Goal: Navigation & Orientation: Find specific page/section

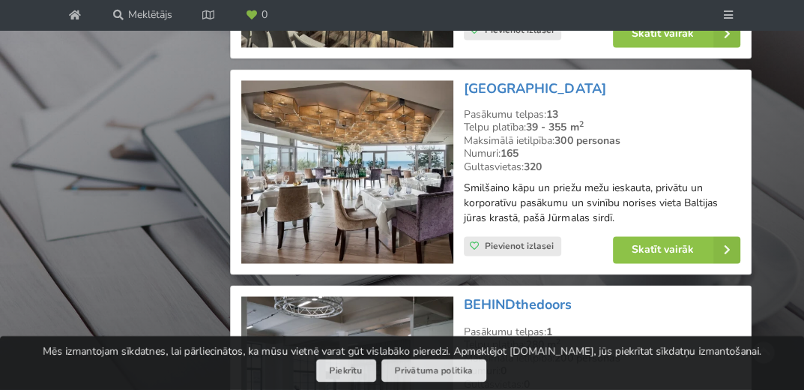
scroll to position [1818, 0]
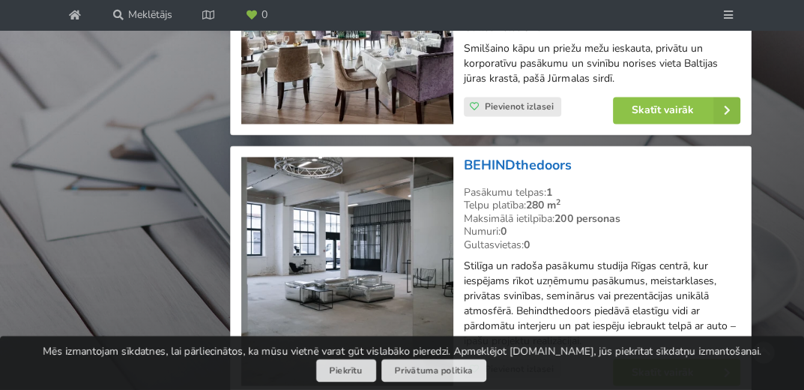
click at [492, 174] on link "BEHINDthedoors" at bounding box center [518, 165] width 108 height 18
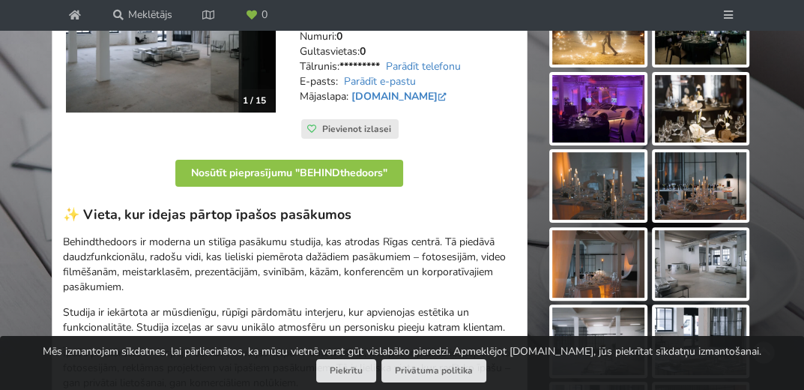
scroll to position [139, 0]
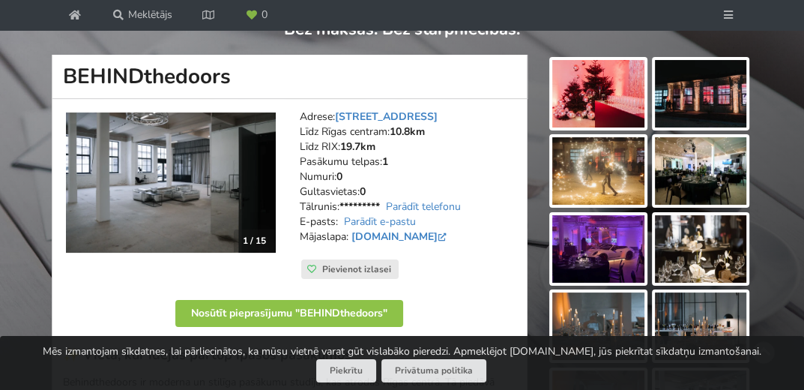
click at [611, 85] on img at bounding box center [598, 93] width 92 height 67
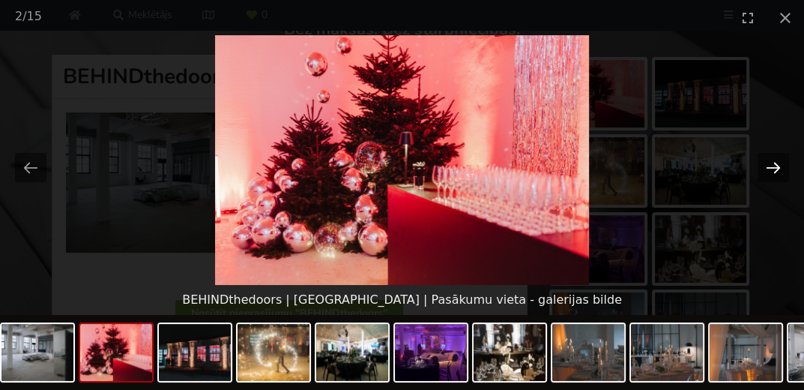
click at [771, 169] on button "Next slide" at bounding box center [772, 167] width 31 height 29
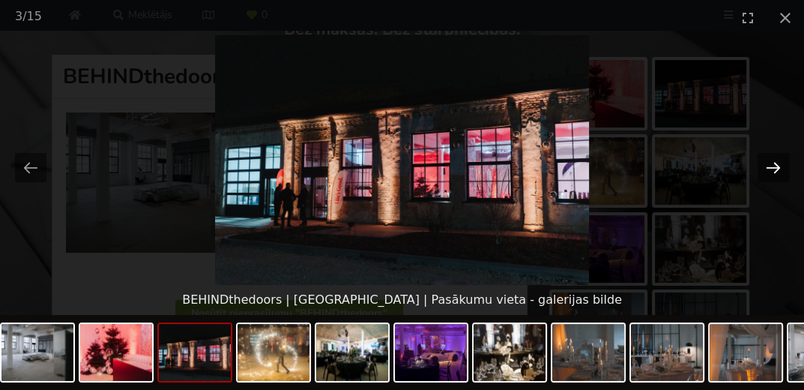
click at [771, 169] on button "Next slide" at bounding box center [772, 167] width 31 height 29
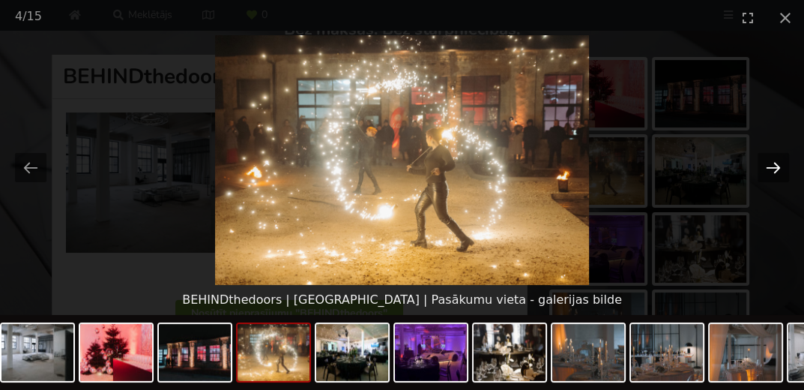
click at [771, 169] on button "Next slide" at bounding box center [772, 167] width 31 height 29
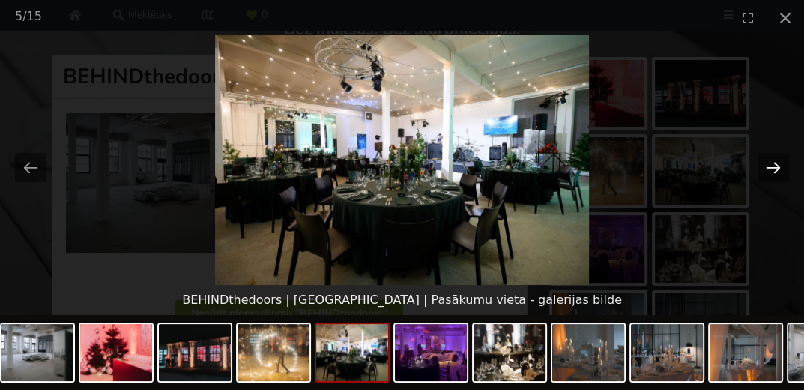
click at [771, 169] on button "Next slide" at bounding box center [772, 167] width 31 height 29
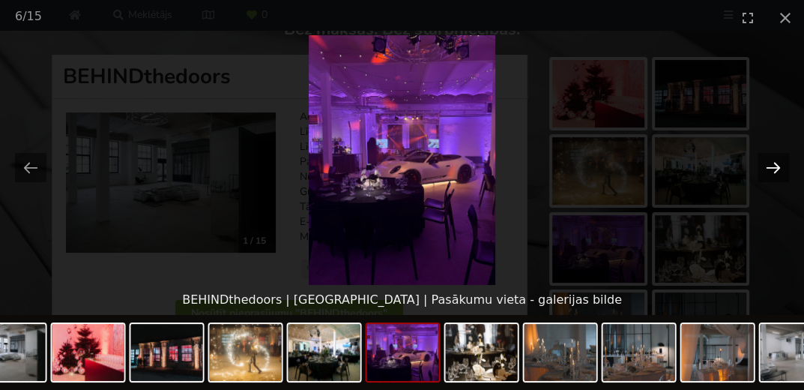
click at [771, 169] on button "Next slide" at bounding box center [772, 167] width 31 height 29
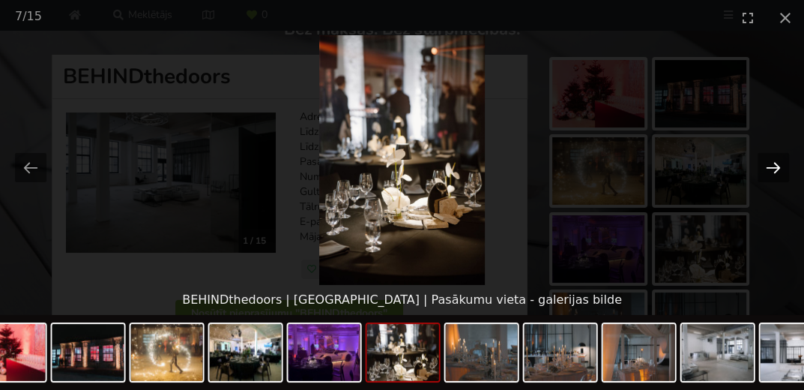
click at [771, 169] on button "Next slide" at bounding box center [772, 167] width 31 height 29
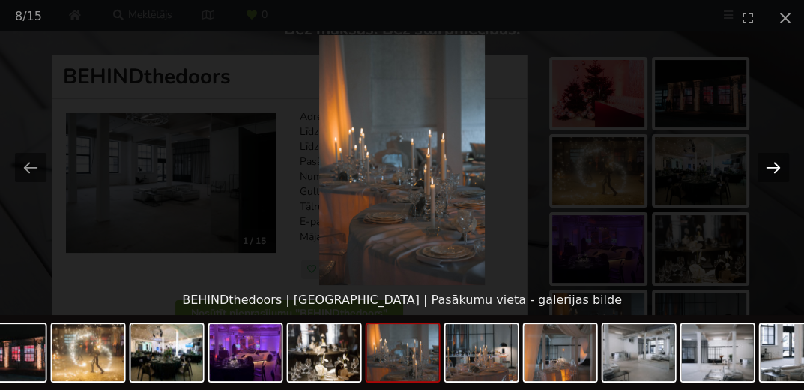
click at [771, 169] on button "Next slide" at bounding box center [772, 167] width 31 height 29
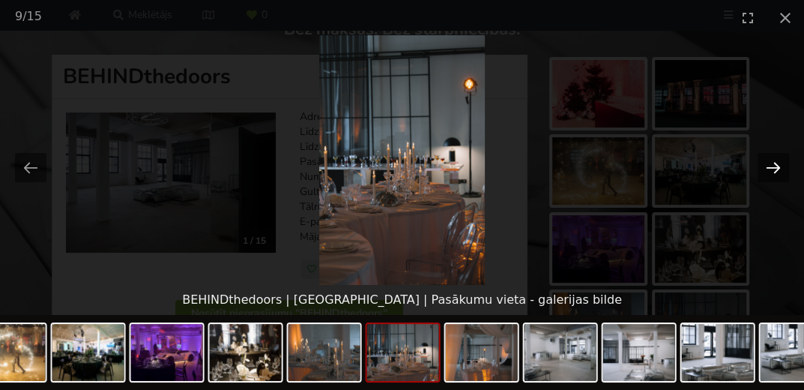
click at [771, 169] on button "Next slide" at bounding box center [772, 167] width 31 height 29
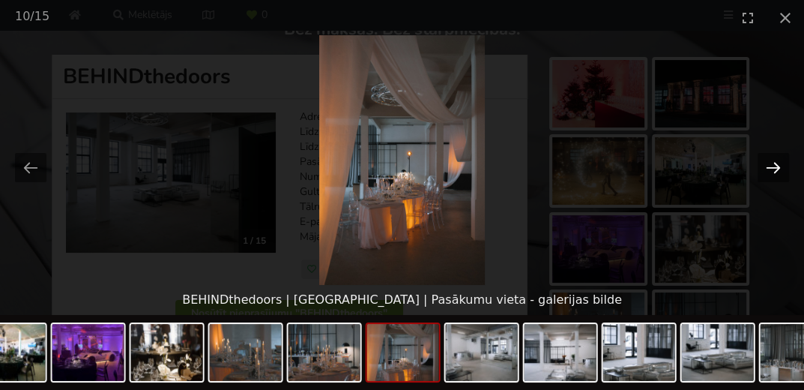
click at [771, 169] on button "Next slide" at bounding box center [772, 167] width 31 height 29
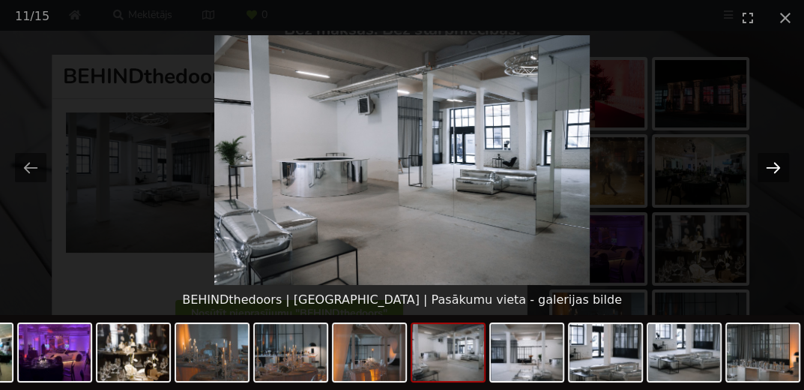
click at [771, 169] on button "Next slide" at bounding box center [772, 167] width 31 height 29
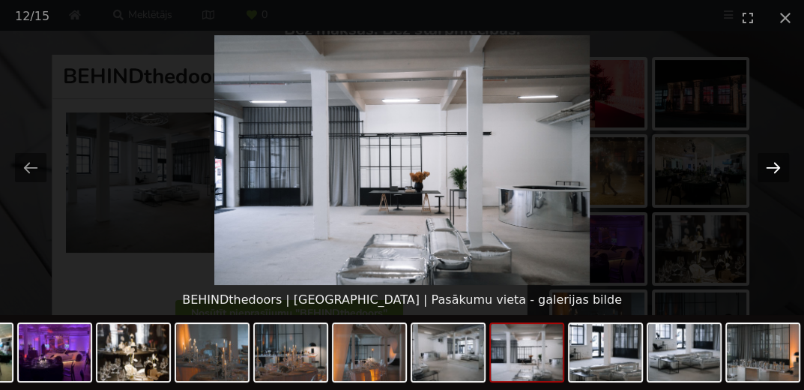
click at [771, 169] on button "Next slide" at bounding box center [772, 167] width 31 height 29
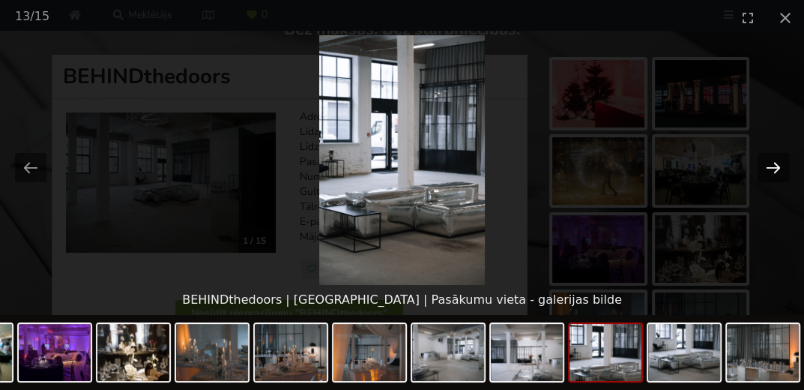
click at [771, 169] on button "Next slide" at bounding box center [772, 167] width 31 height 29
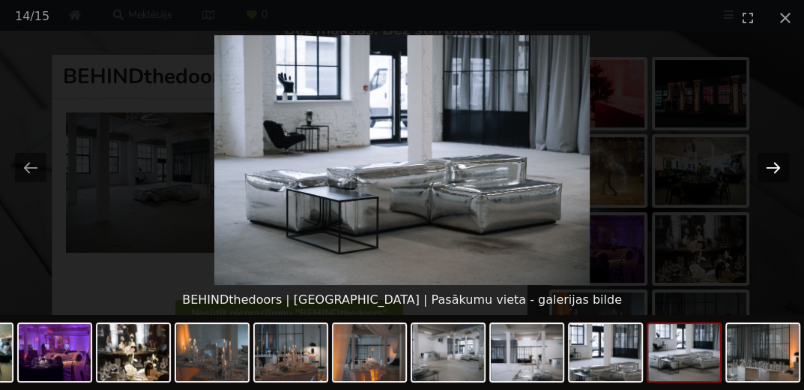
click at [771, 169] on button "Next slide" at bounding box center [772, 167] width 31 height 29
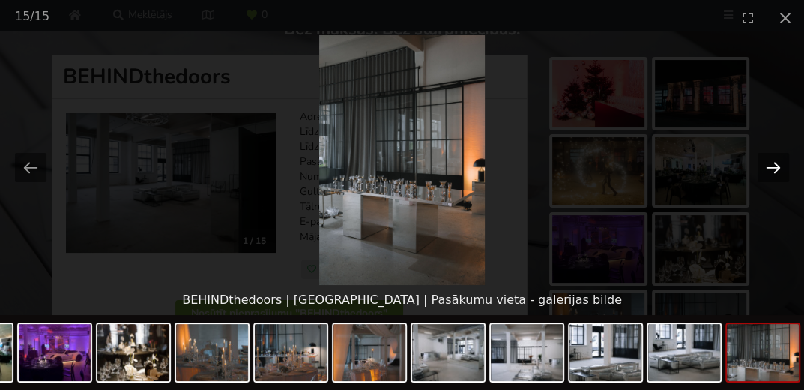
click at [771, 169] on button "Next slide" at bounding box center [772, 167] width 31 height 29
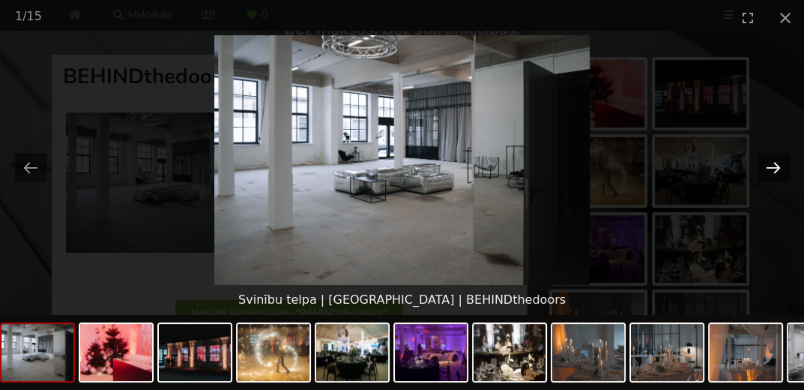
click at [771, 169] on button "Next slide" at bounding box center [772, 167] width 31 height 29
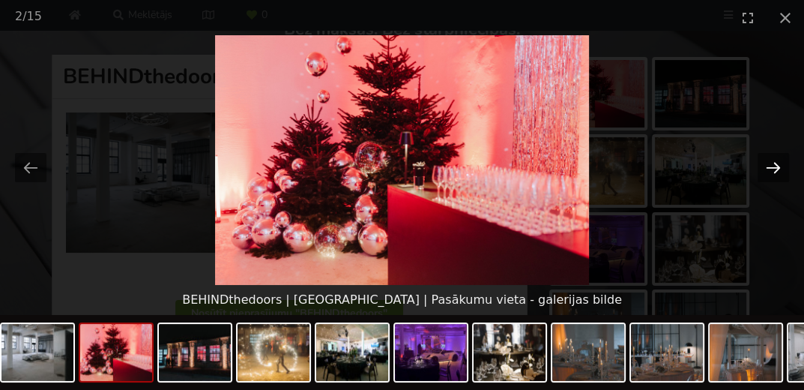
click at [771, 169] on button "Next slide" at bounding box center [772, 167] width 31 height 29
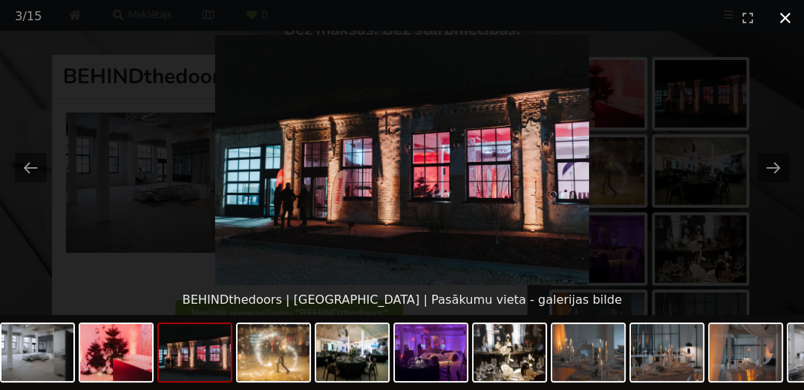
click at [787, 14] on button "Close gallery" at bounding box center [784, 17] width 37 height 35
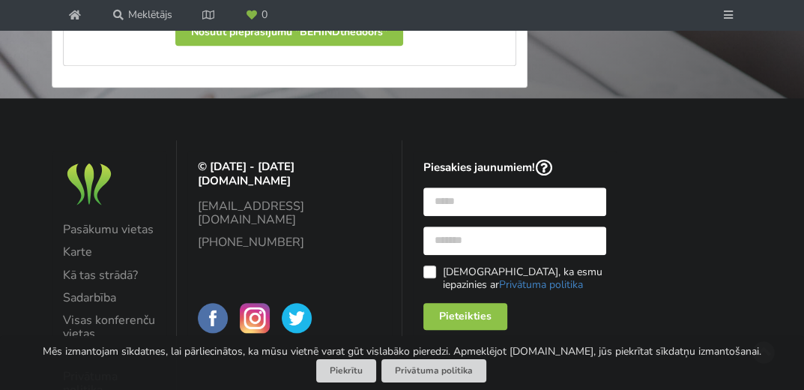
scroll to position [1056, 0]
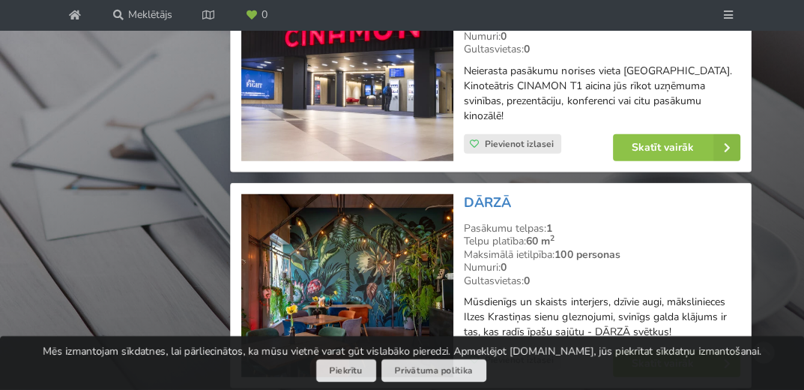
scroll to position [3076, 0]
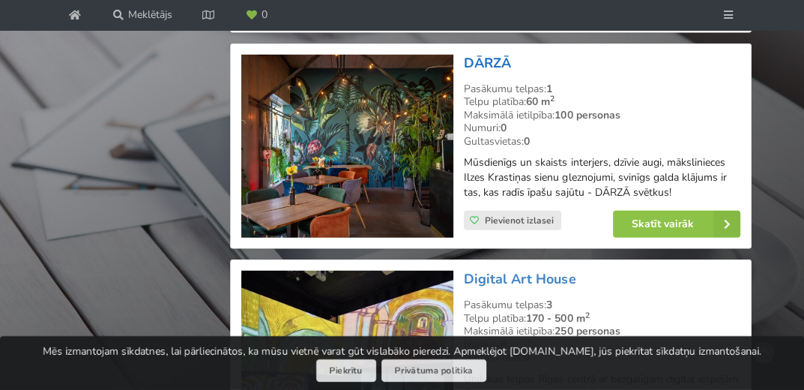
click at [484, 54] on link "DĀRZĀ" at bounding box center [487, 63] width 47 height 18
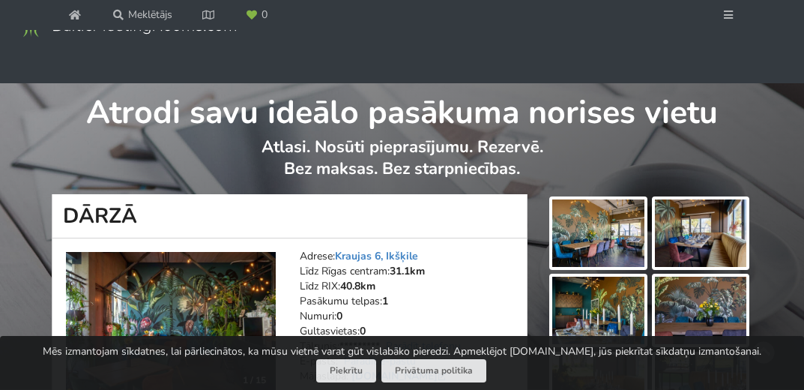
scroll to position [139, 0]
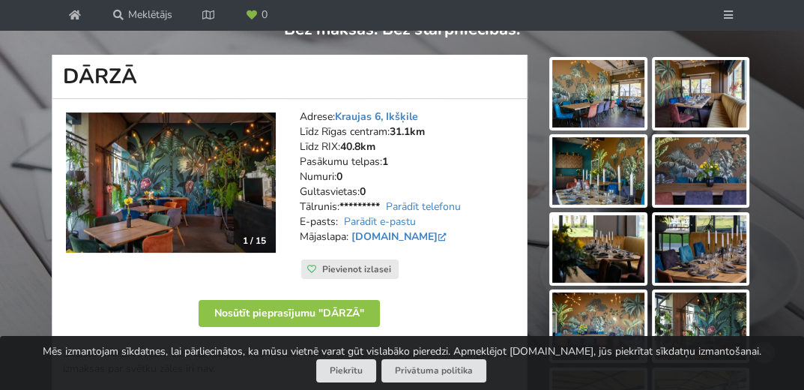
click at [593, 76] on img at bounding box center [598, 93] width 92 height 67
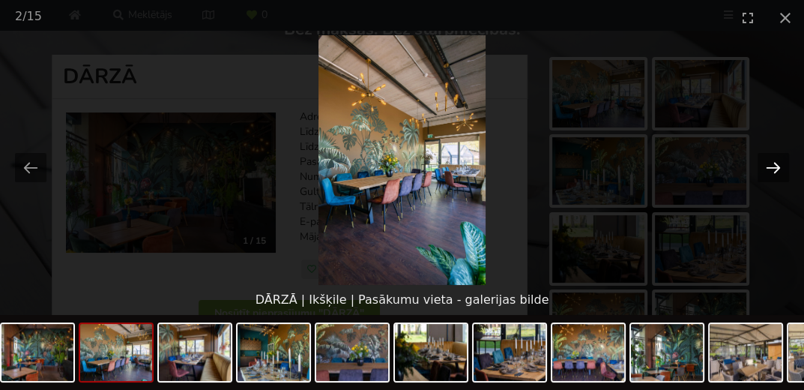
click at [784, 164] on button "Next slide" at bounding box center [772, 167] width 31 height 29
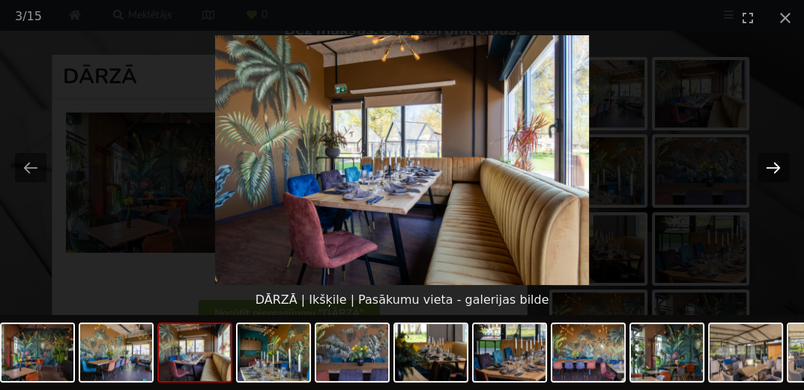
click at [786, 164] on button "Next slide" at bounding box center [772, 167] width 31 height 29
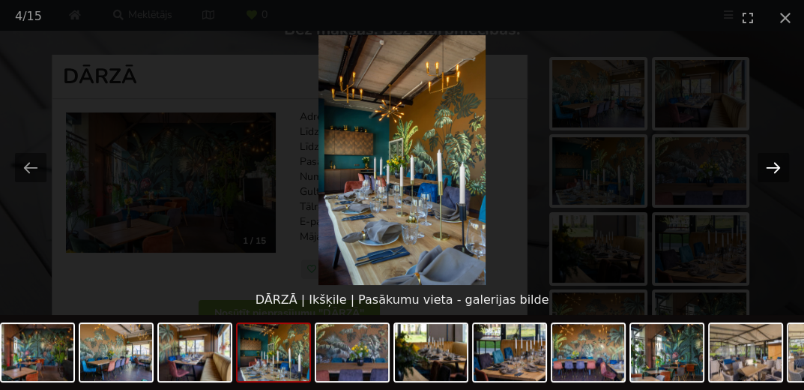
click at [786, 164] on button "Next slide" at bounding box center [772, 167] width 31 height 29
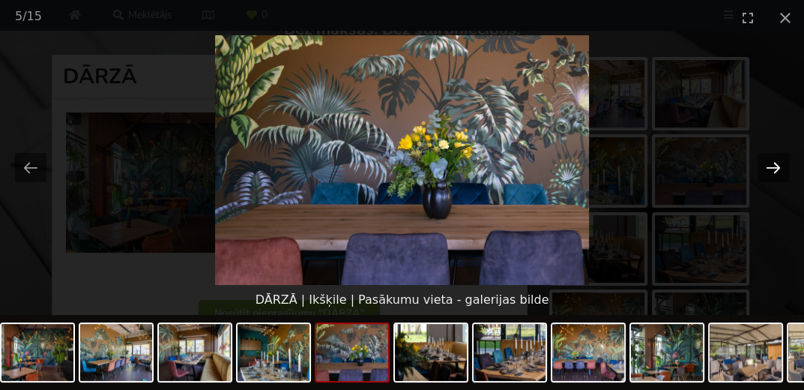
click at [786, 164] on button "Next slide" at bounding box center [772, 167] width 31 height 29
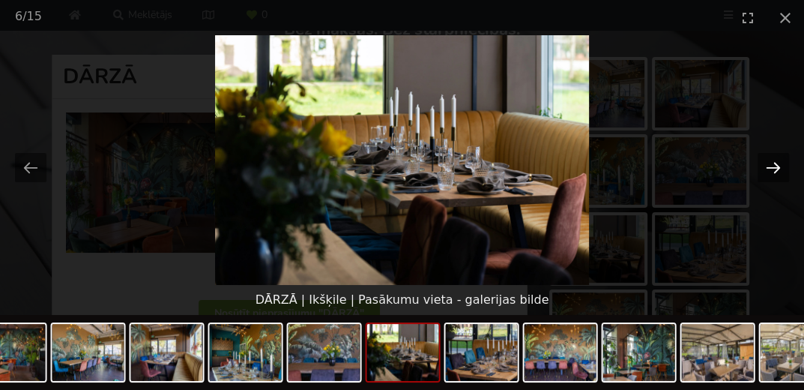
click at [786, 164] on button "Next slide" at bounding box center [772, 167] width 31 height 29
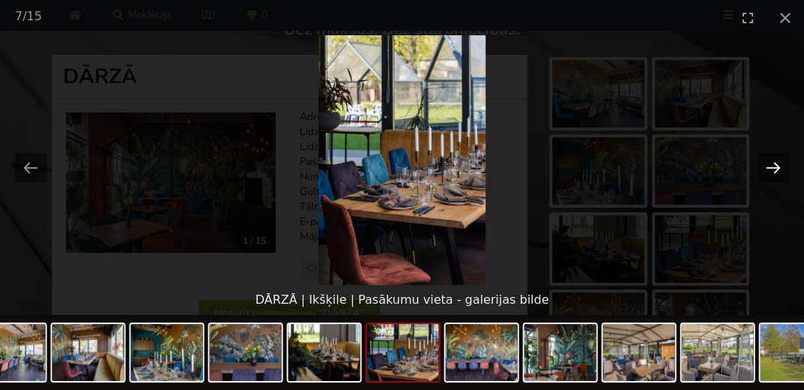
click at [786, 164] on button "Next slide" at bounding box center [772, 167] width 31 height 29
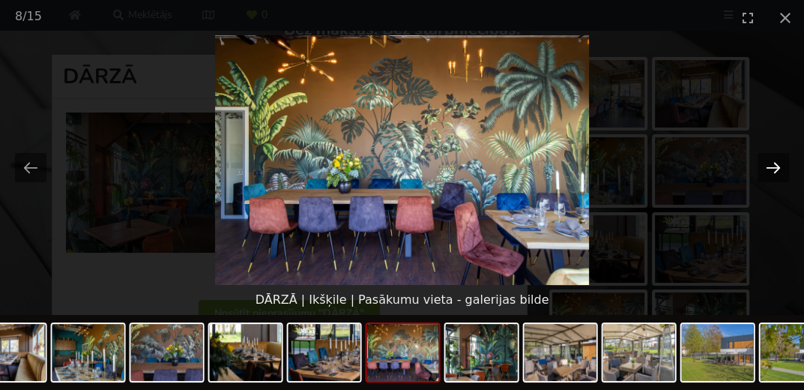
click at [786, 164] on button "Next slide" at bounding box center [772, 167] width 31 height 29
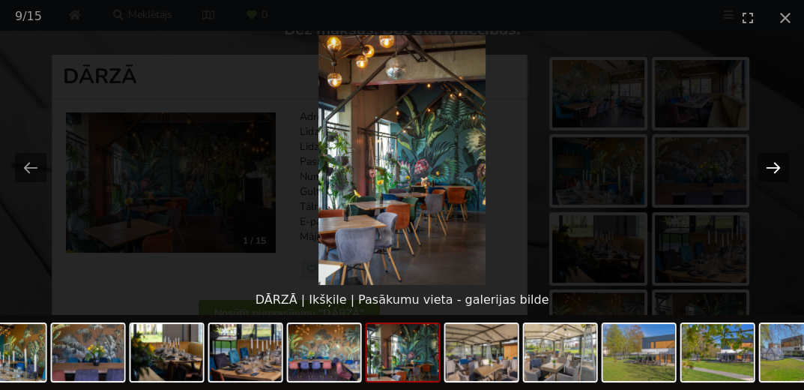
click at [786, 164] on button "Next slide" at bounding box center [772, 167] width 31 height 29
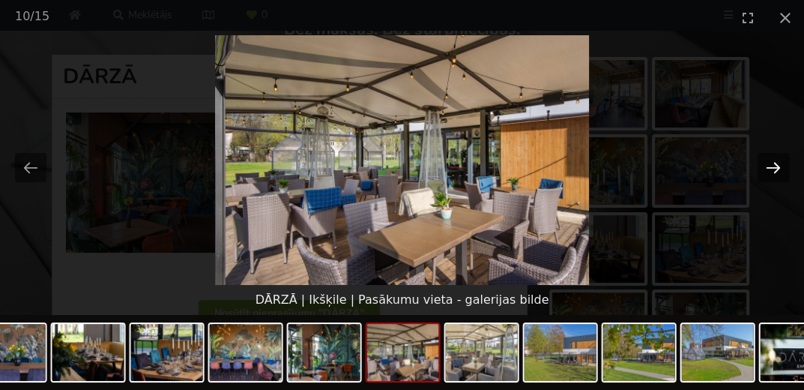
click at [786, 164] on button "Next slide" at bounding box center [772, 167] width 31 height 29
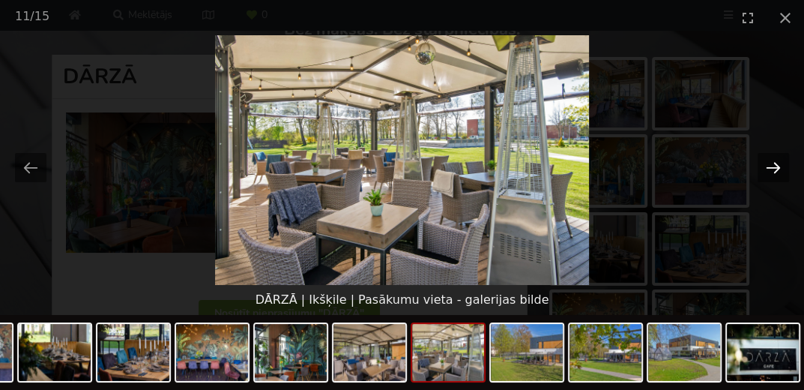
click at [786, 164] on button "Next slide" at bounding box center [772, 167] width 31 height 29
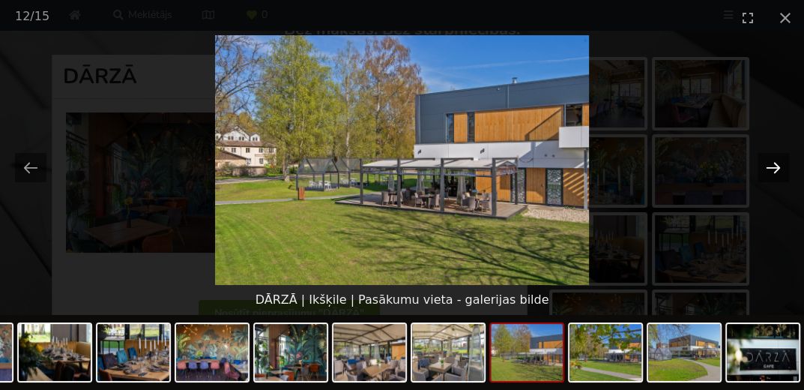
click at [786, 164] on button "Next slide" at bounding box center [772, 167] width 31 height 29
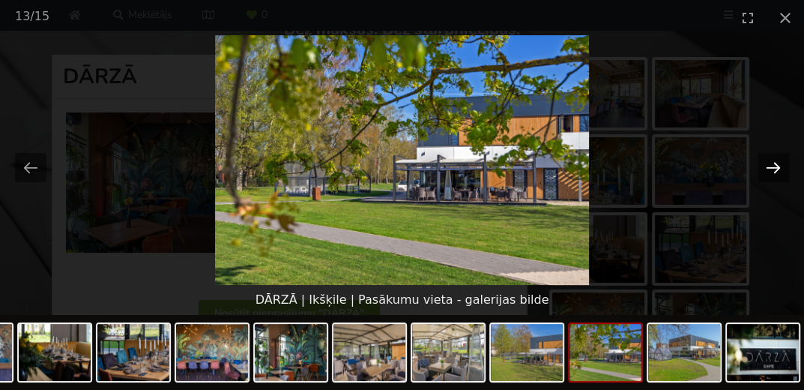
click at [786, 164] on button "Next slide" at bounding box center [772, 167] width 31 height 29
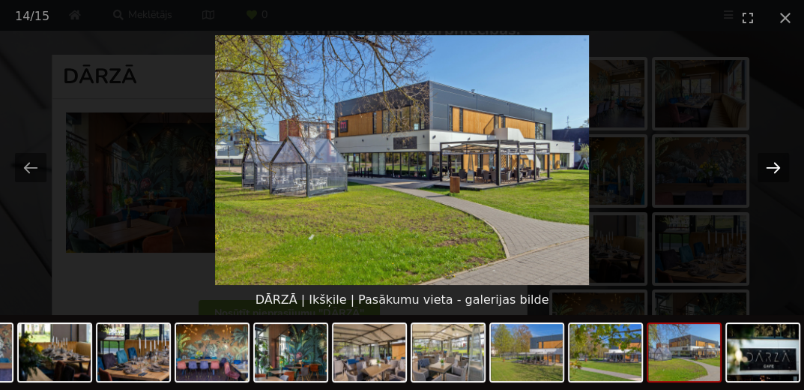
click at [786, 164] on button "Next slide" at bounding box center [772, 167] width 31 height 29
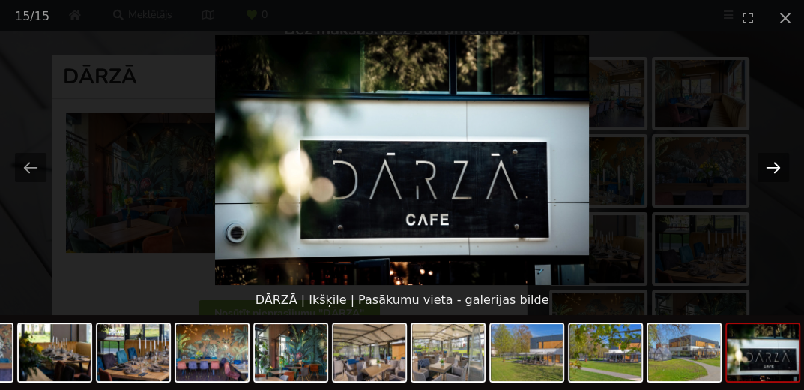
click at [786, 164] on button "Next slide" at bounding box center [772, 167] width 31 height 29
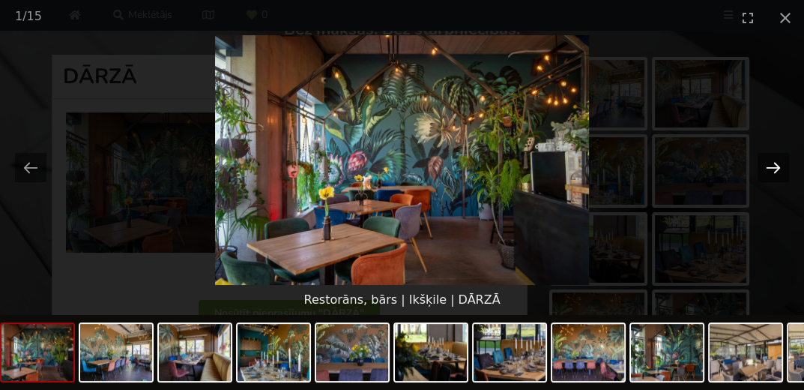
click at [786, 164] on button "Next slide" at bounding box center [772, 167] width 31 height 29
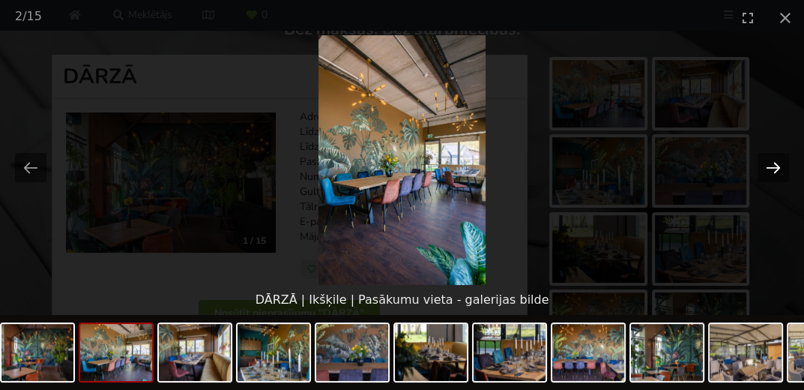
click at [786, 164] on button "Next slide" at bounding box center [772, 167] width 31 height 29
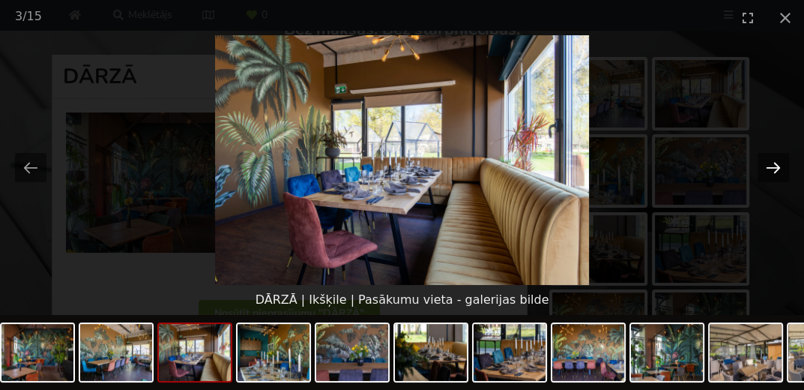
click at [786, 164] on button "Next slide" at bounding box center [772, 167] width 31 height 29
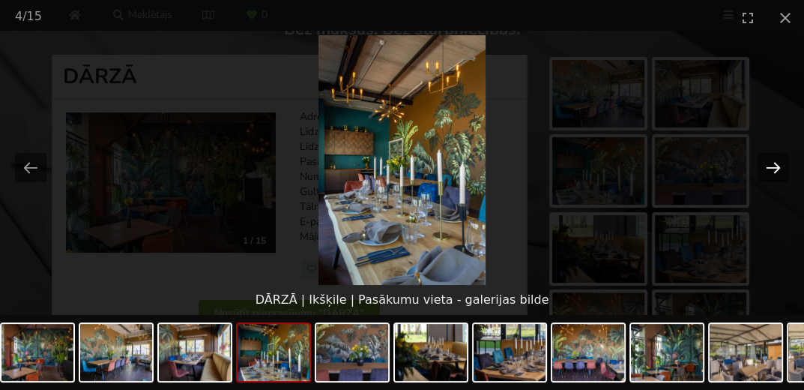
click at [786, 164] on button "Next slide" at bounding box center [772, 167] width 31 height 29
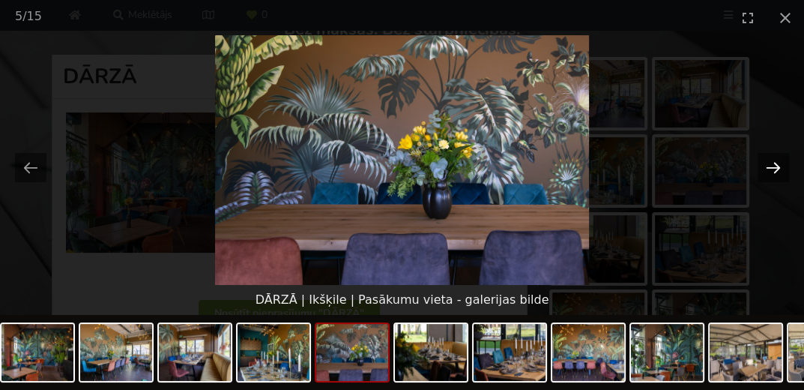
click at [786, 164] on button "Next slide" at bounding box center [772, 167] width 31 height 29
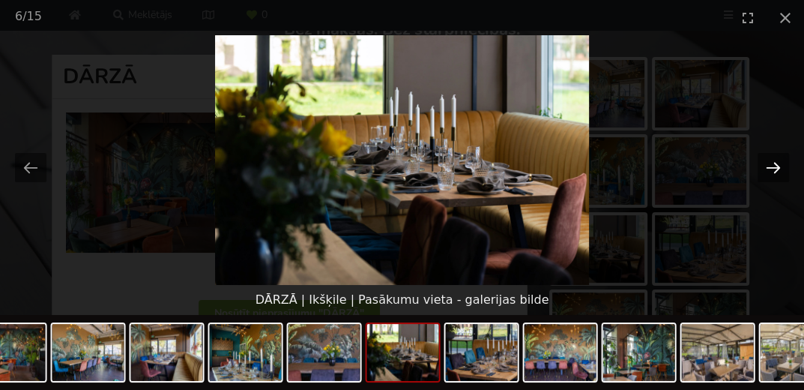
click at [786, 164] on button "Next slide" at bounding box center [772, 167] width 31 height 29
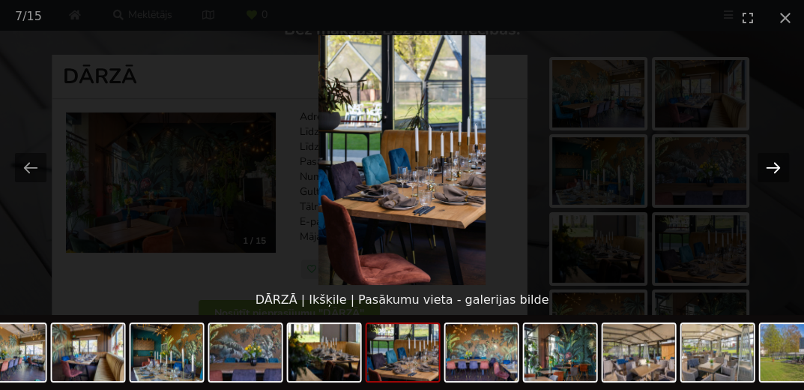
click at [786, 164] on button "Next slide" at bounding box center [772, 167] width 31 height 29
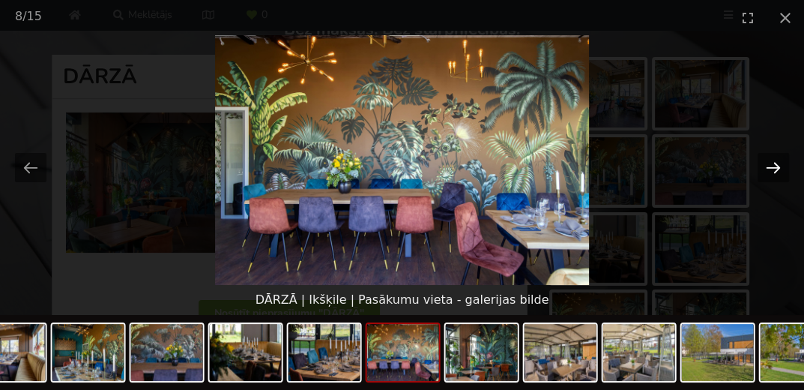
click at [786, 164] on button "Next slide" at bounding box center [772, 167] width 31 height 29
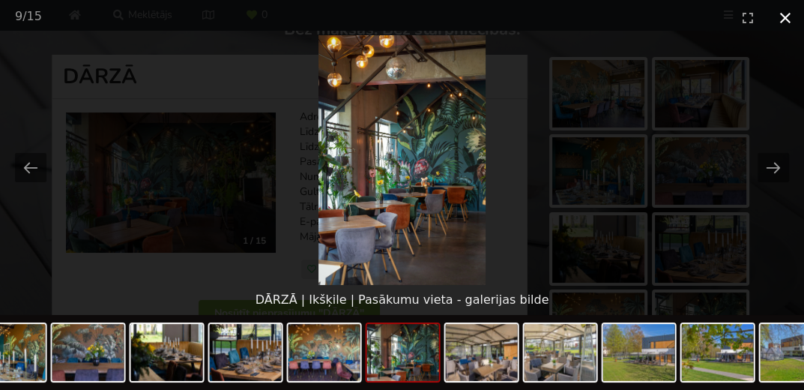
click at [785, 13] on button "Close gallery" at bounding box center [784, 17] width 37 height 35
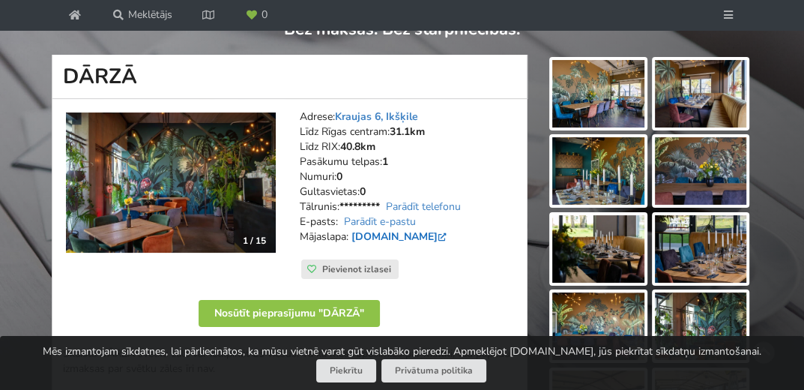
click at [405, 238] on link "[DOMAIN_NAME]" at bounding box center [400, 236] width 98 height 14
